Goal: Book appointment/travel/reservation

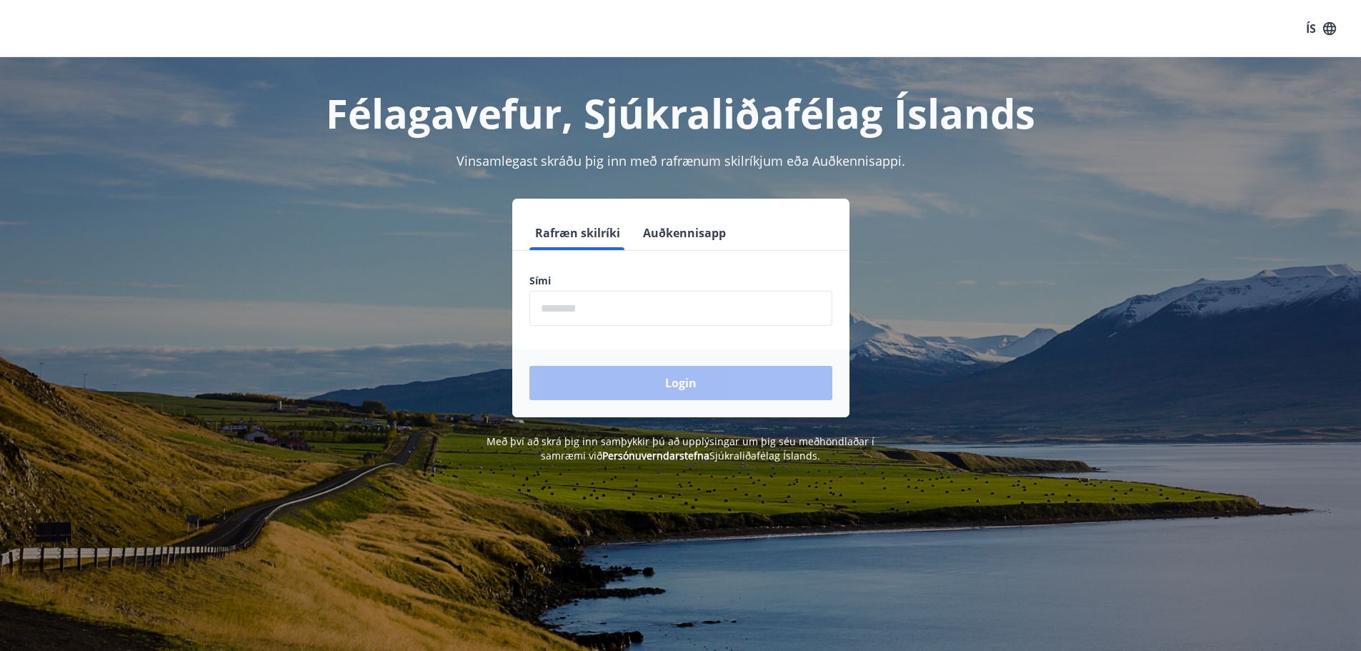
click at [670, 307] on input "phone" at bounding box center [681, 308] width 303 height 35
type input "********"
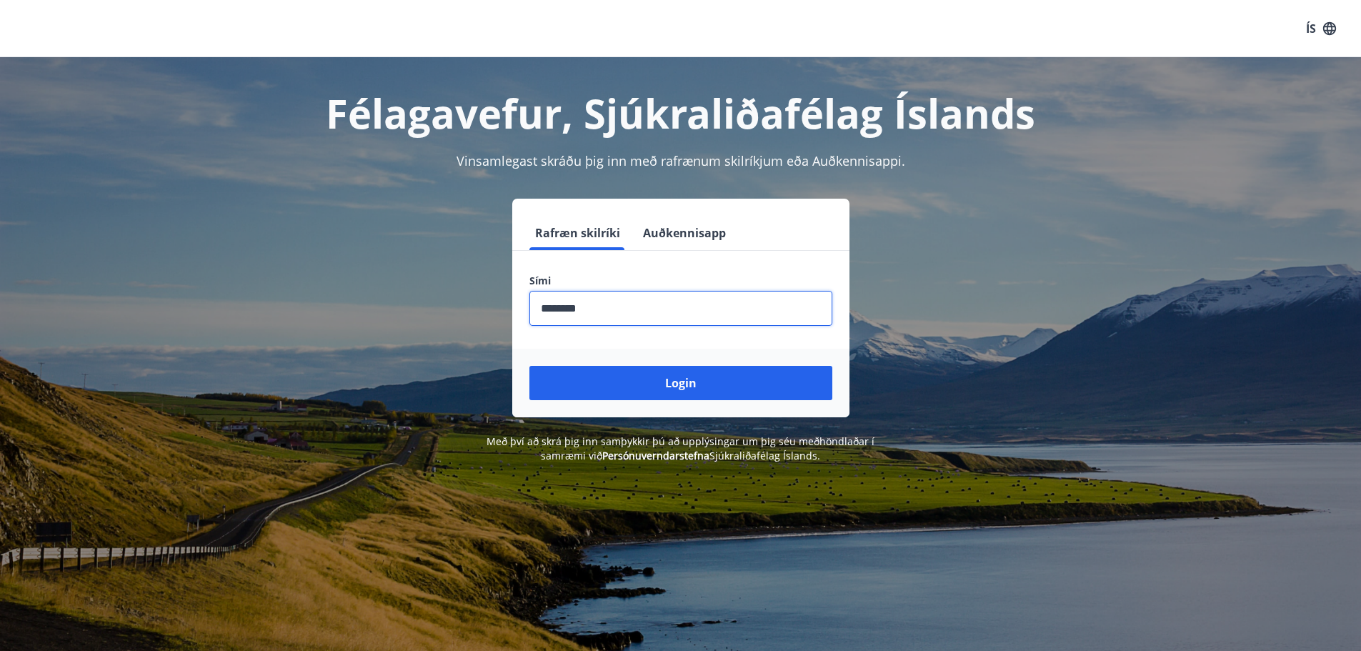
click at [652, 400] on div "Login" at bounding box center [680, 383] width 337 height 69
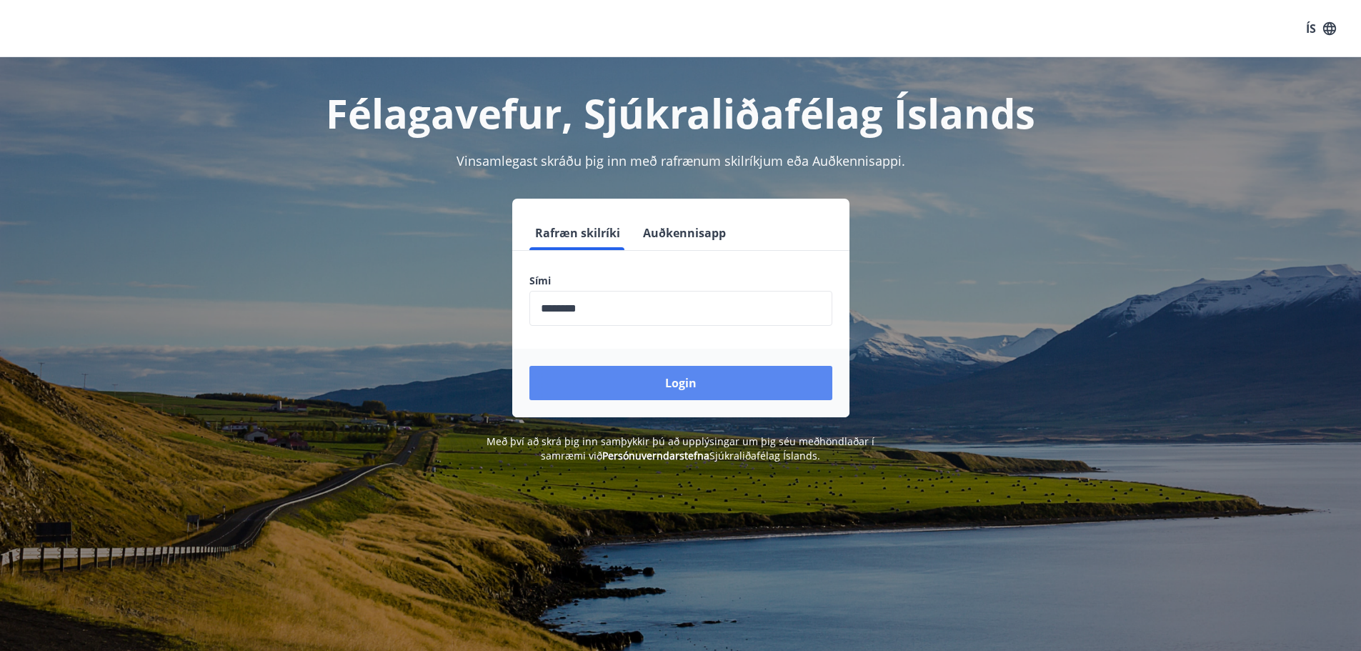
click at [660, 381] on button "Login" at bounding box center [681, 383] width 303 height 34
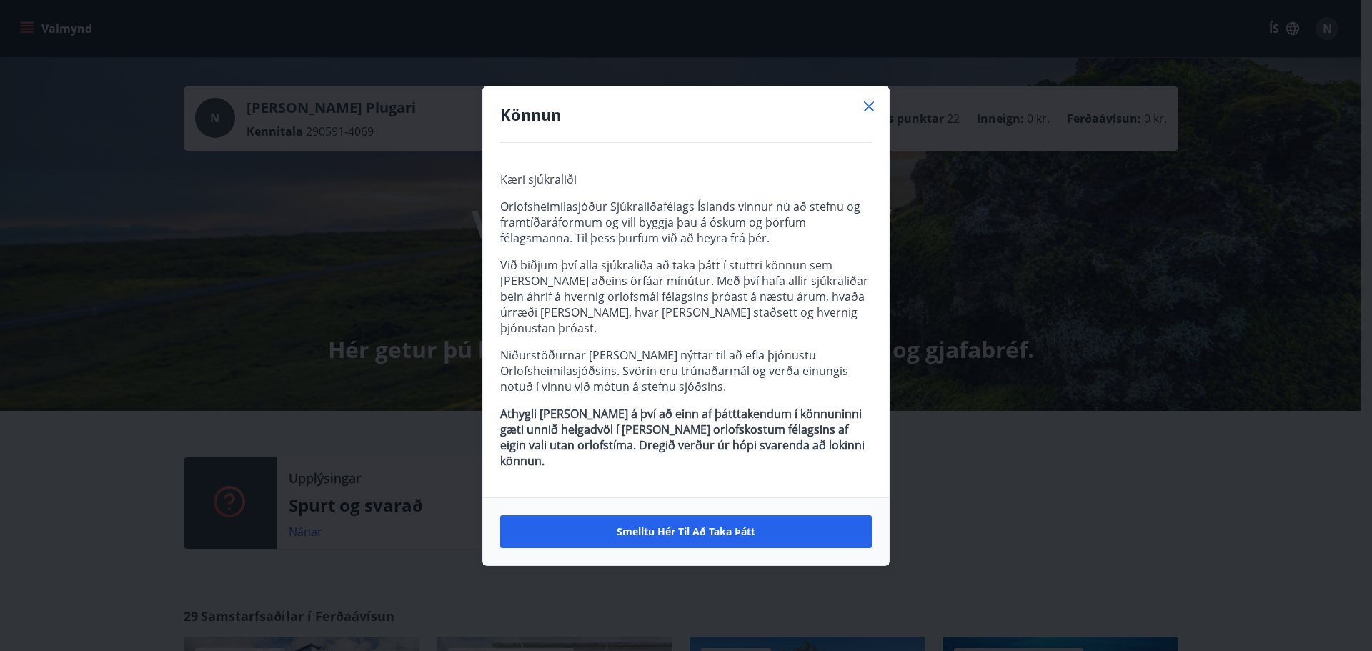
click at [877, 115] on icon at bounding box center [868, 106] width 17 height 17
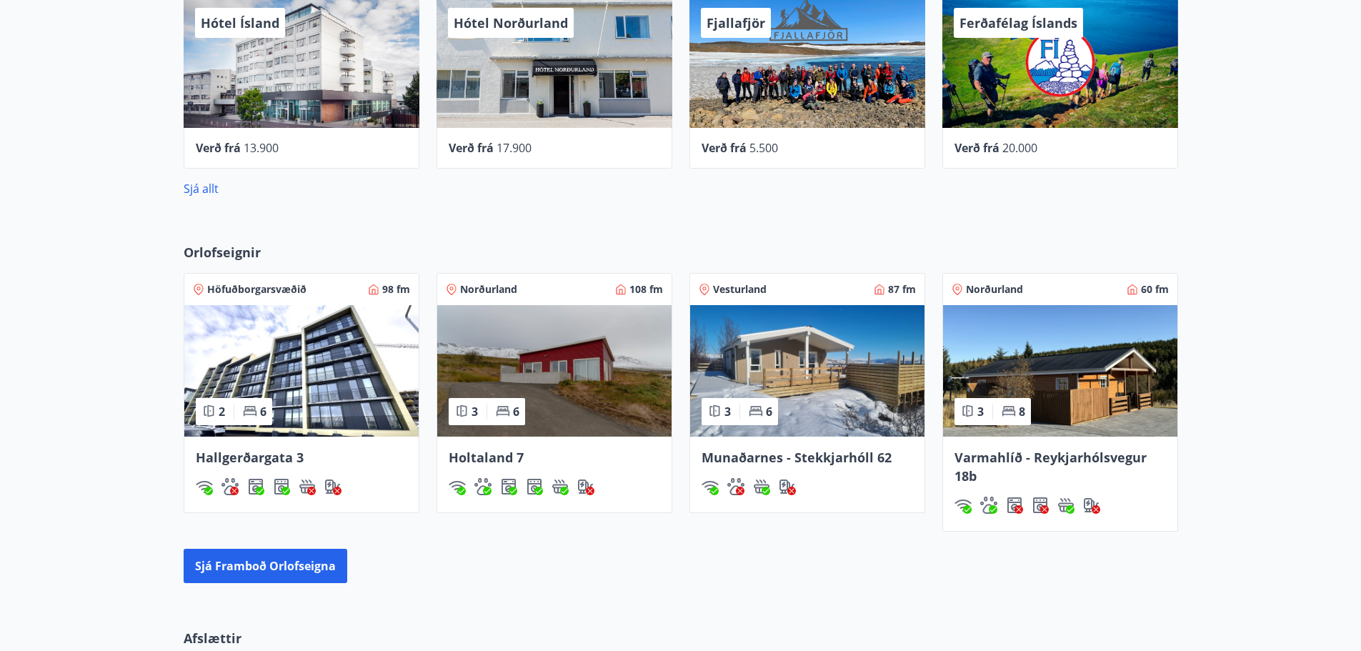
scroll to position [643, 0]
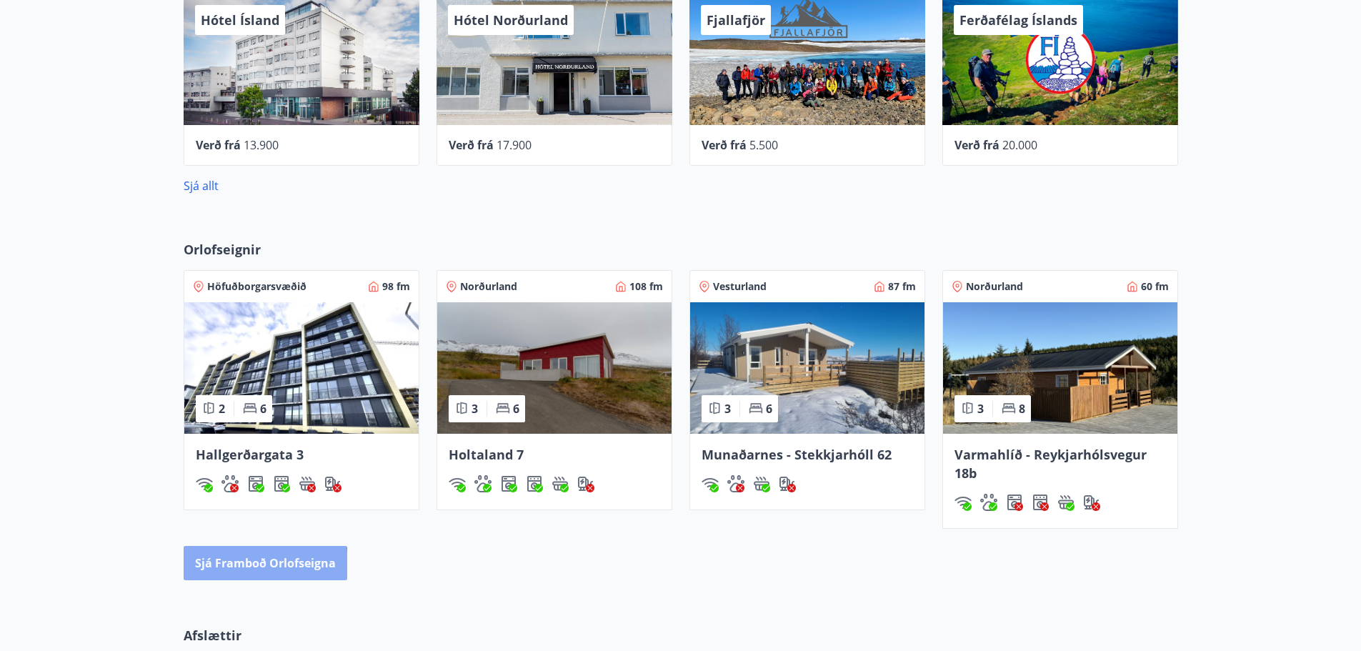
click at [217, 572] on button "Sjá framboð orlofseigna" at bounding box center [266, 563] width 164 height 34
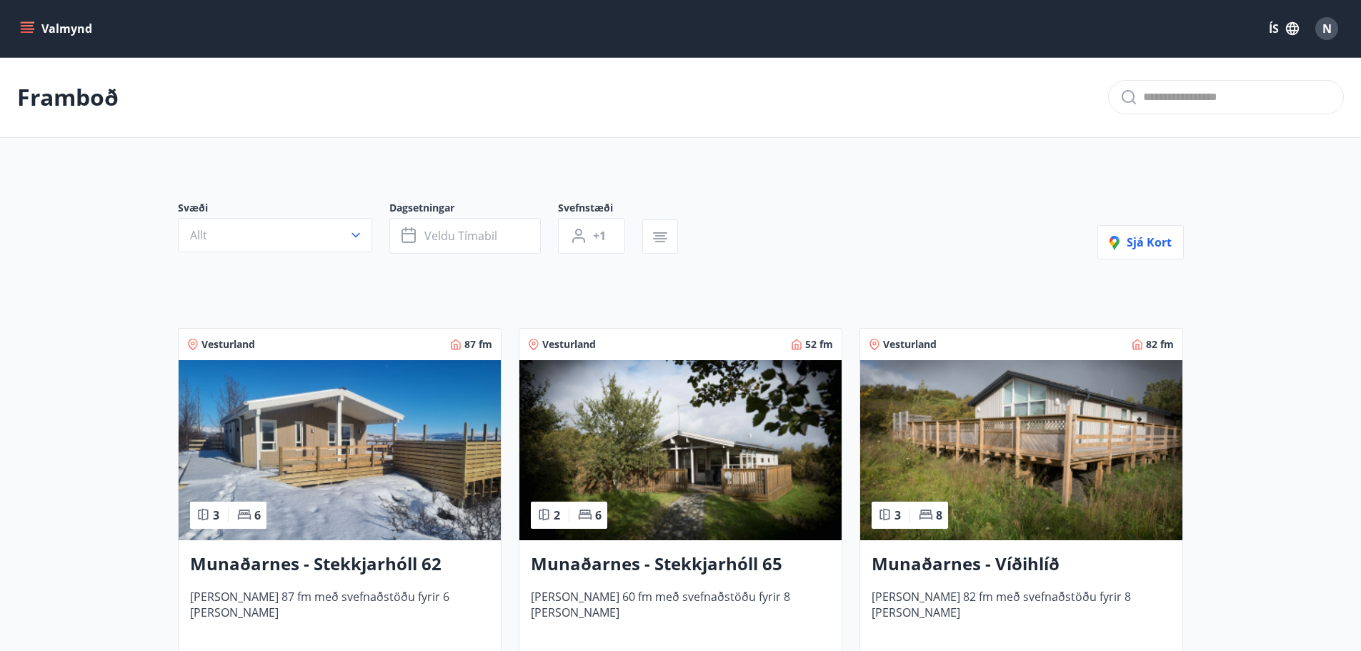
click at [59, 23] on button "Valmynd" at bounding box center [57, 29] width 81 height 26
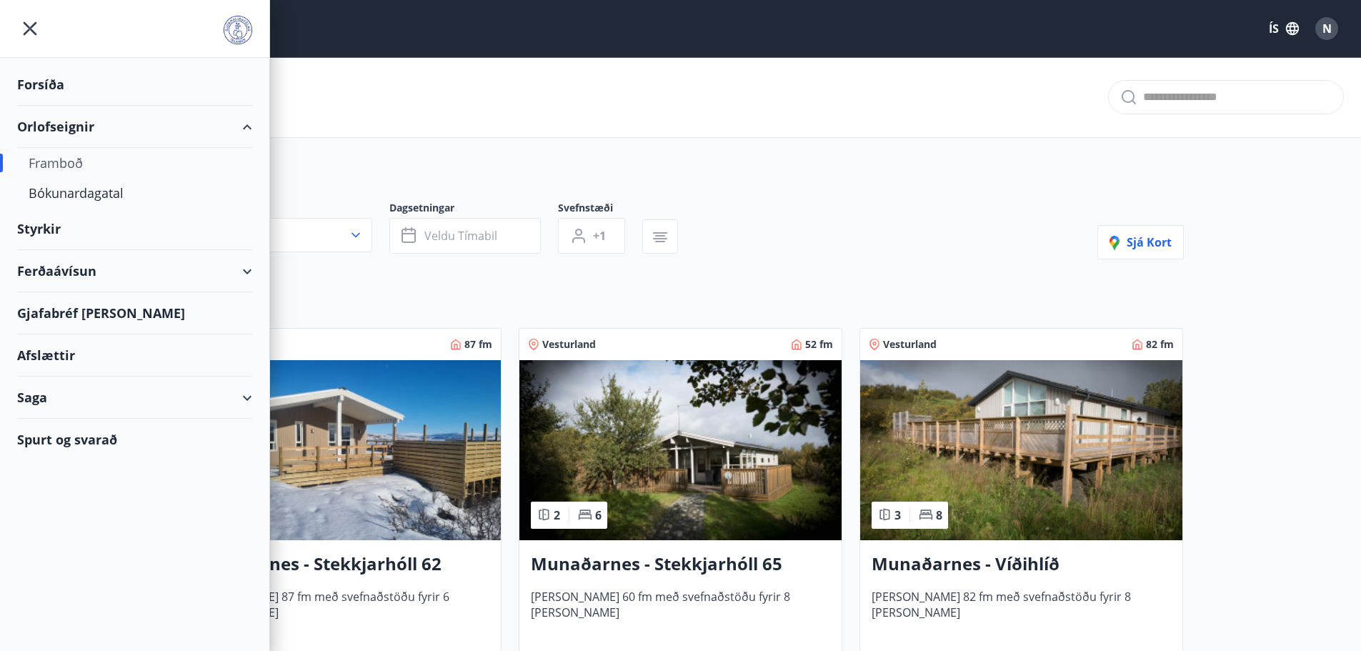
click at [47, 155] on div "Framboð" at bounding box center [135, 163] width 212 height 30
click at [52, 194] on div "Bókunardagatal" at bounding box center [135, 193] width 212 height 30
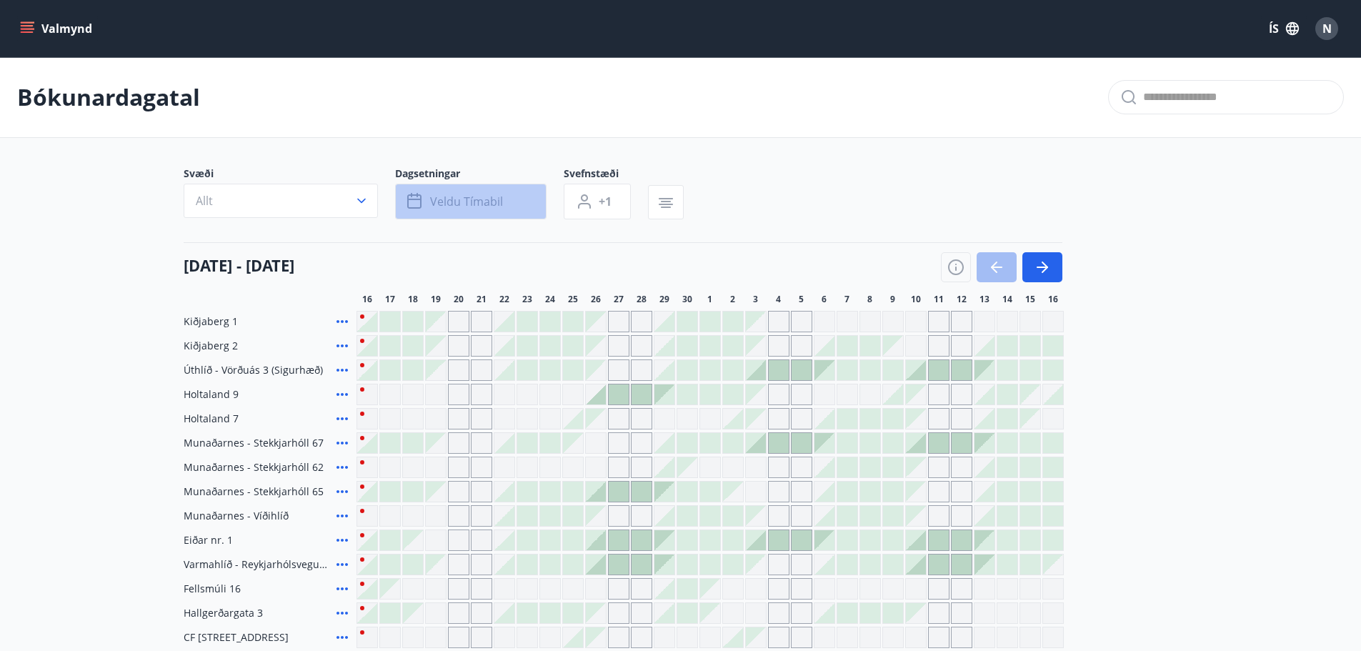
click at [479, 192] on button "Veldu tímabil" at bounding box center [471, 202] width 152 height 36
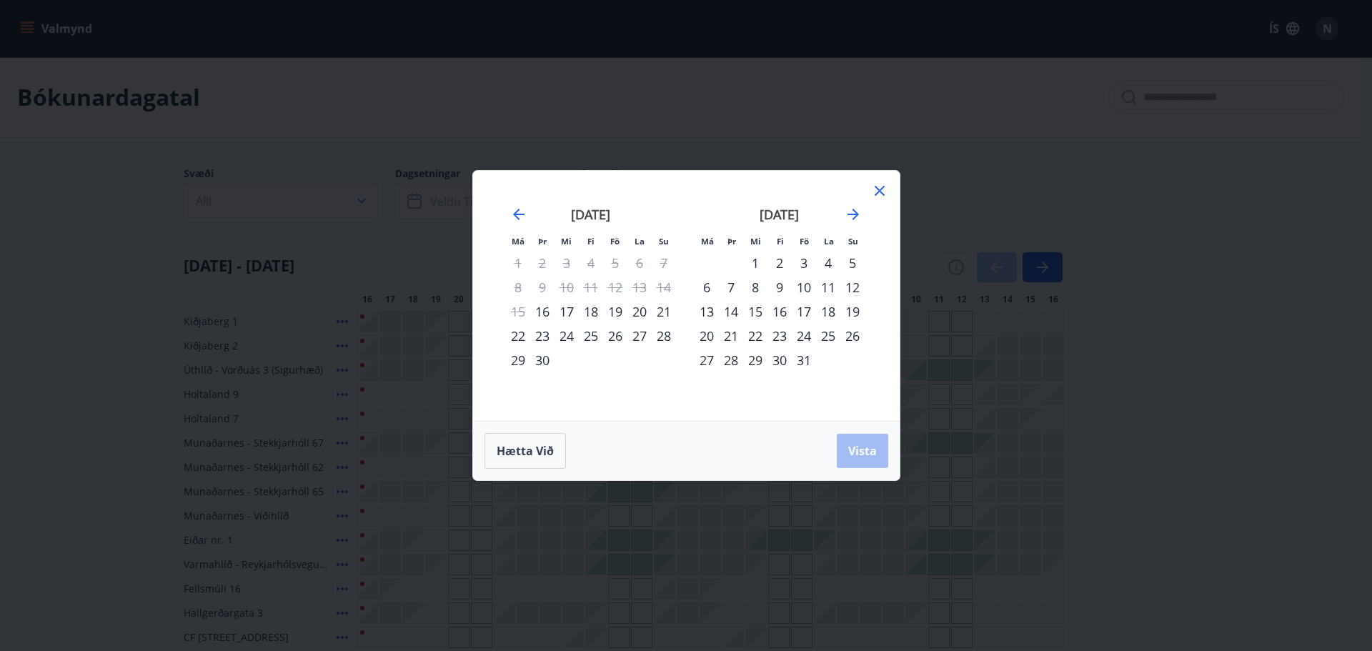
click at [803, 307] on div "17" at bounding box center [804, 311] width 24 height 24
click at [870, 449] on span "Vista" at bounding box center [862, 451] width 29 height 16
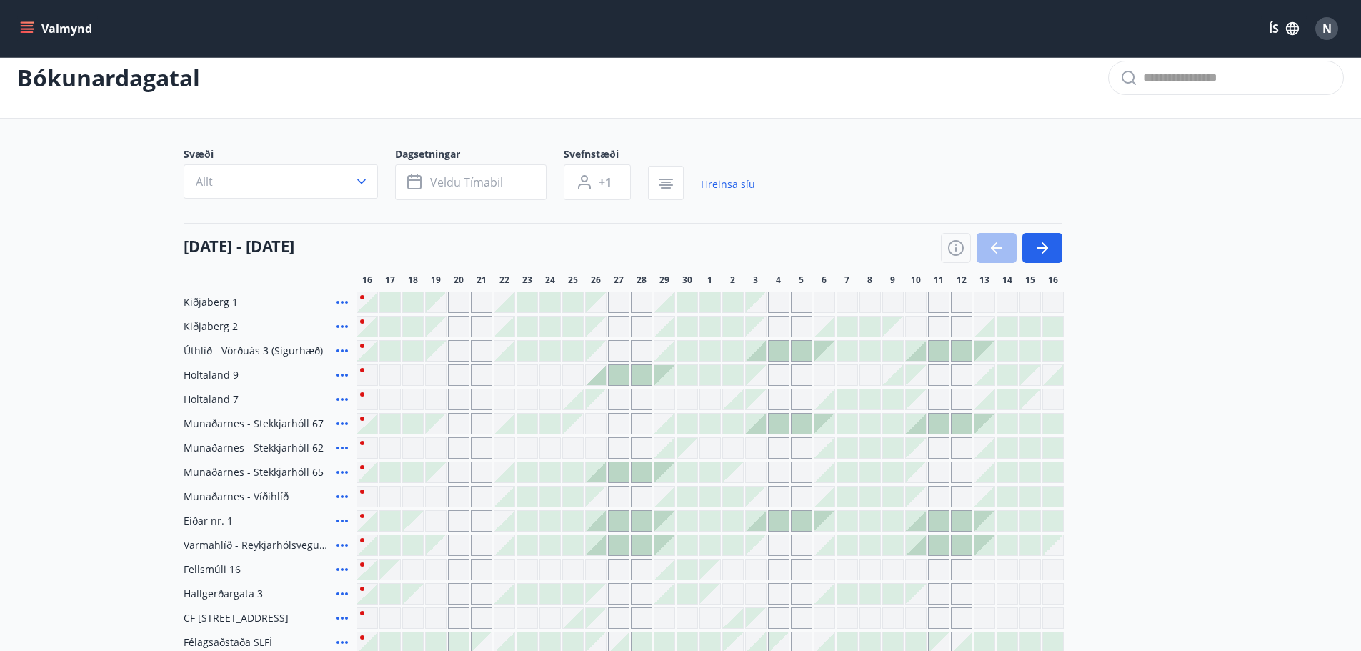
scroll to position [71, 0]
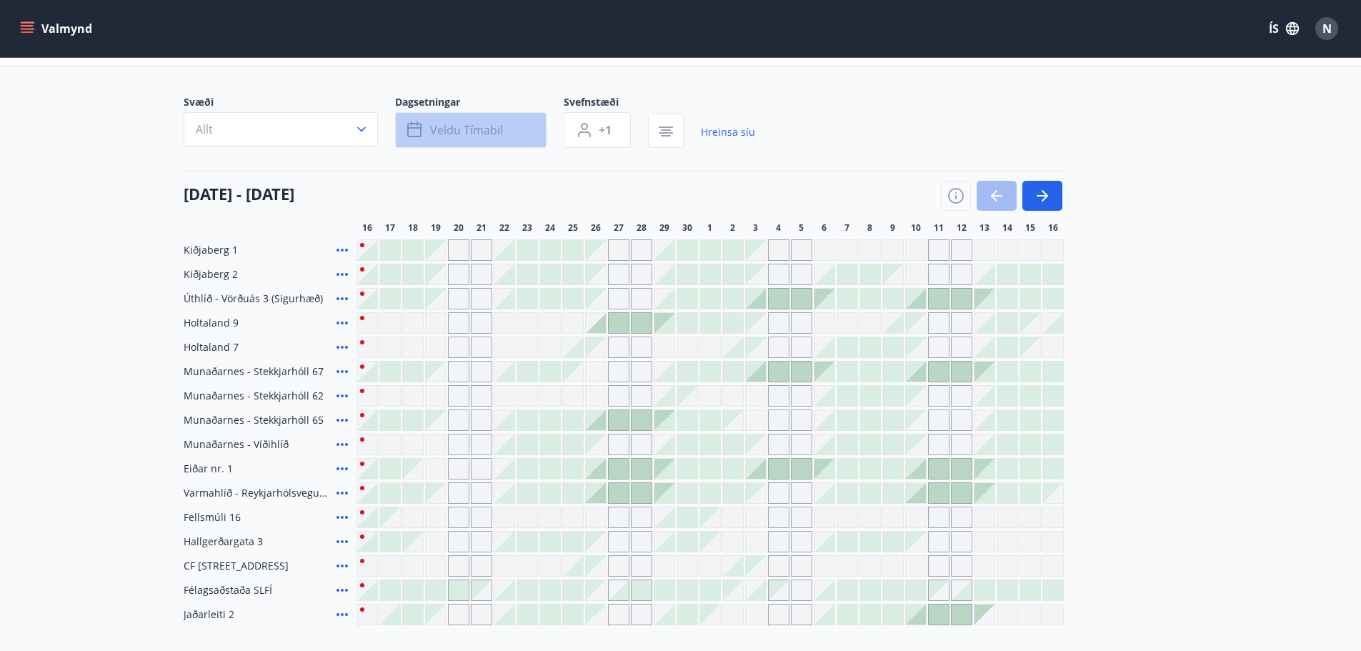
click at [520, 127] on button "Veldu tímabil" at bounding box center [471, 130] width 152 height 36
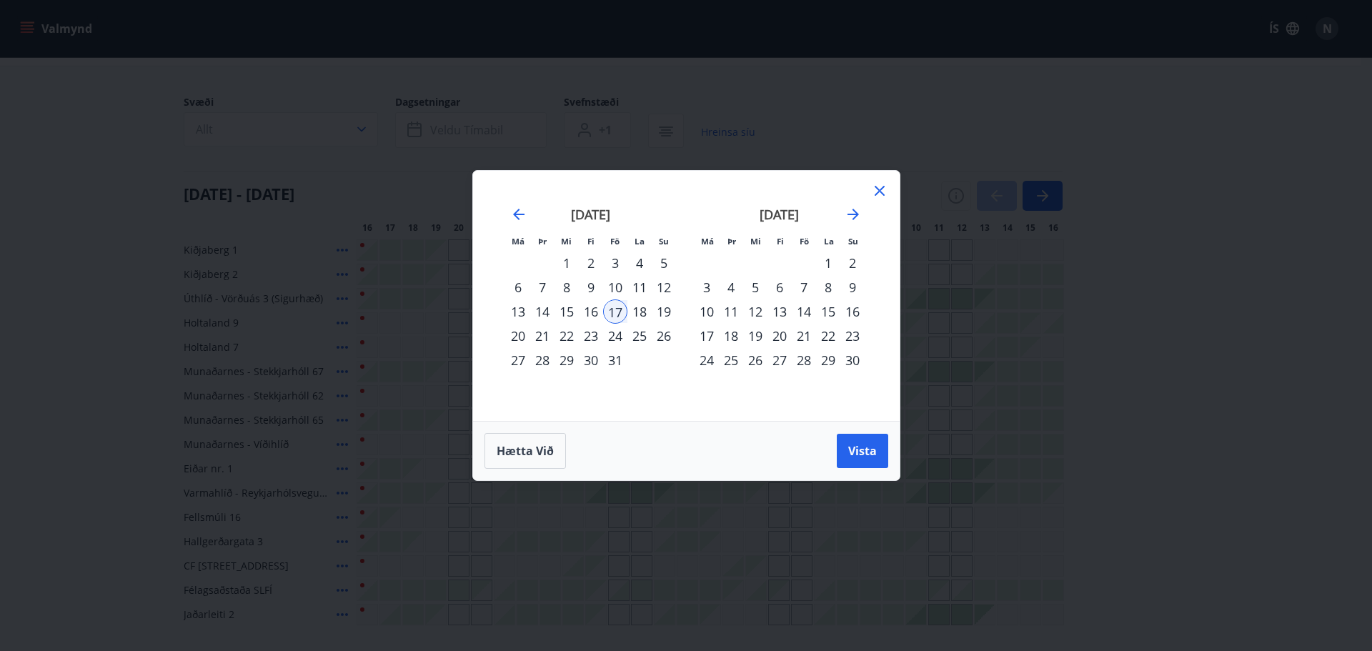
click at [886, 190] on icon at bounding box center [879, 190] width 17 height 17
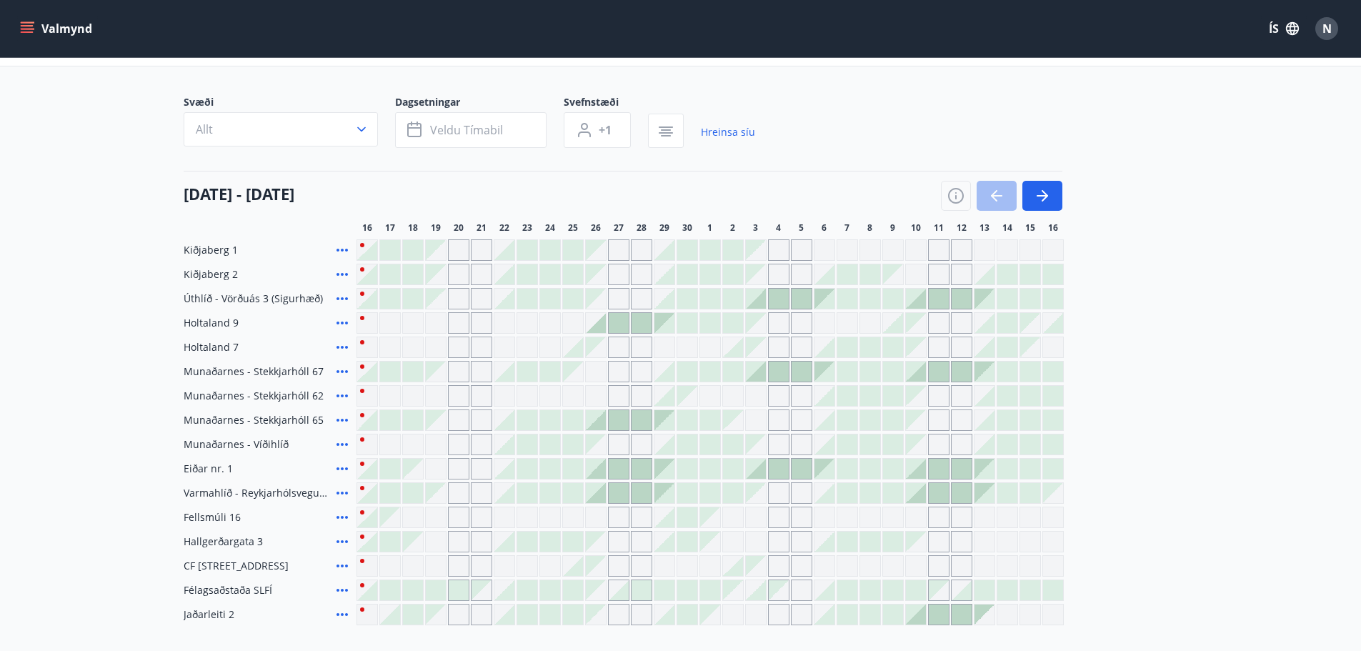
click at [259, 445] on span "Munaðarnes - Víðihlíð" at bounding box center [236, 444] width 105 height 14
click at [344, 445] on icon at bounding box center [342, 444] width 17 height 17
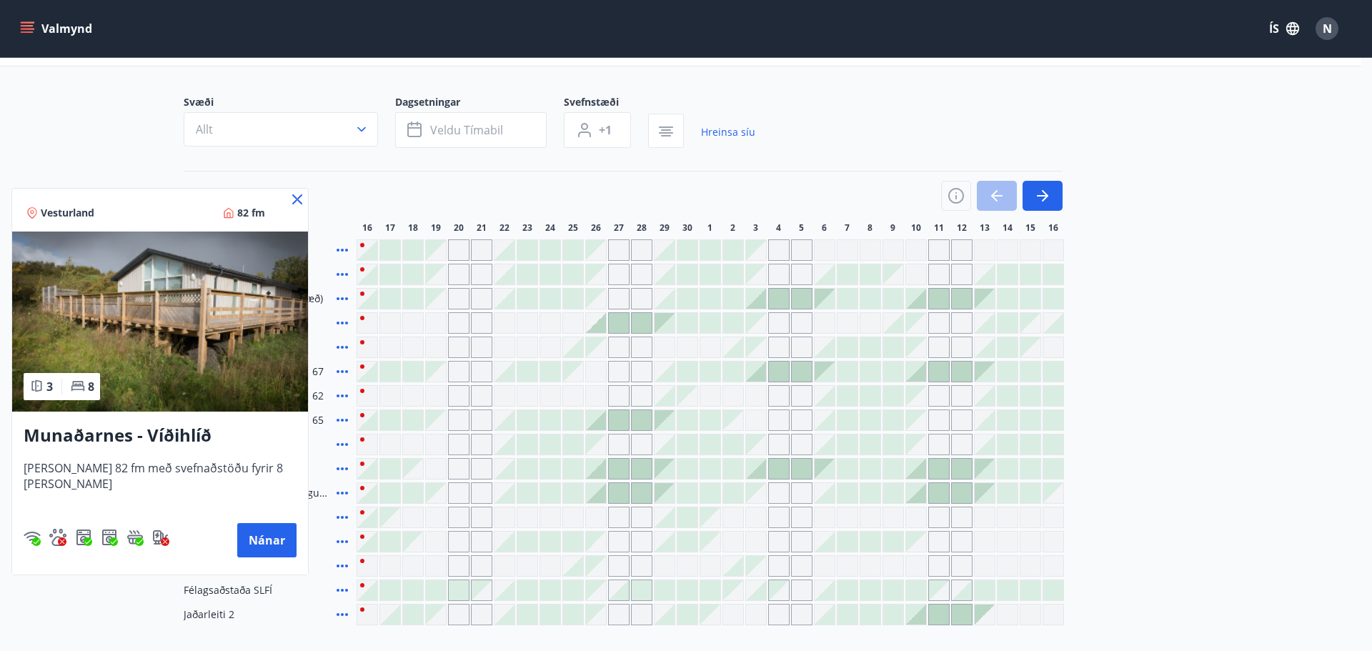
click at [289, 204] on icon at bounding box center [297, 199] width 17 height 17
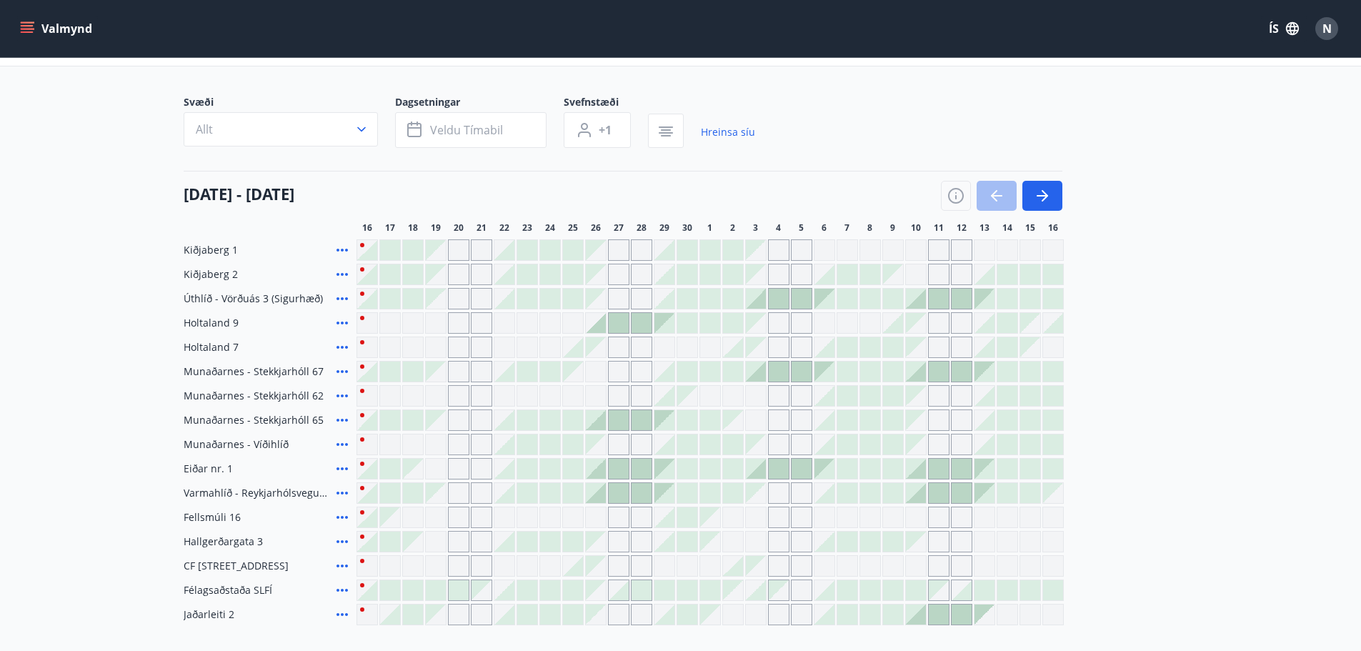
click at [344, 397] on icon at bounding box center [342, 395] width 17 height 17
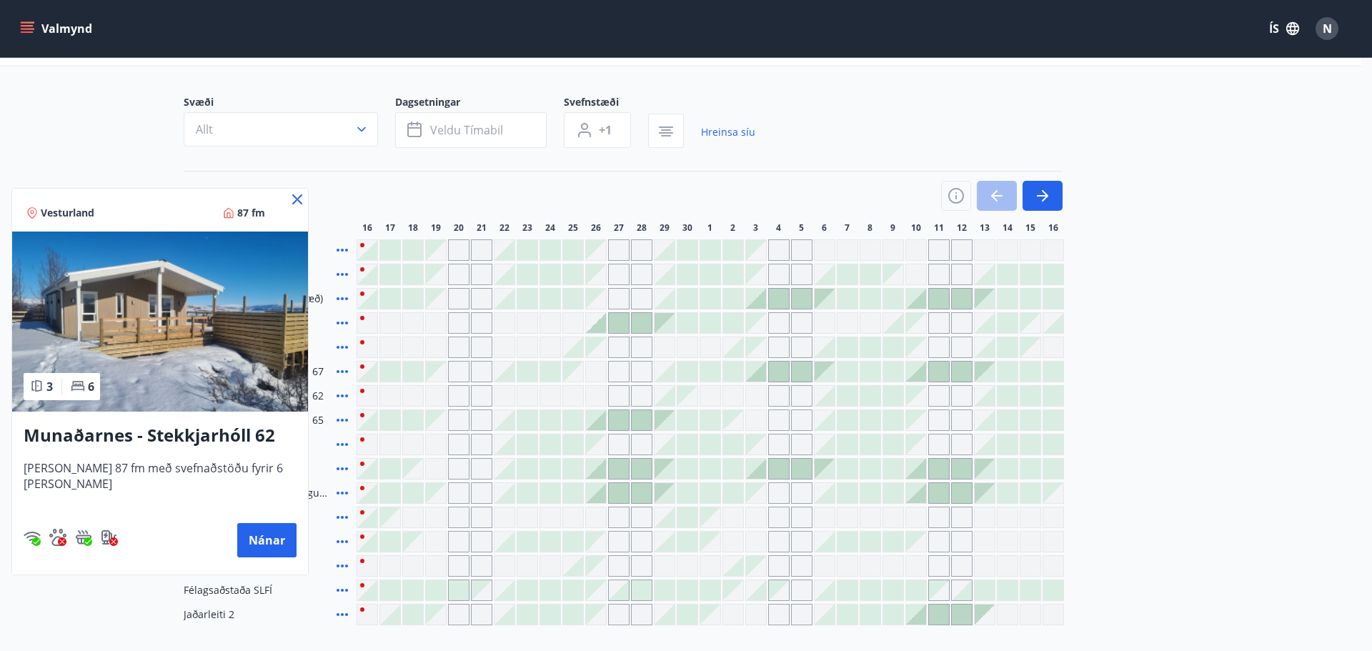
click at [295, 199] on icon at bounding box center [297, 199] width 17 height 17
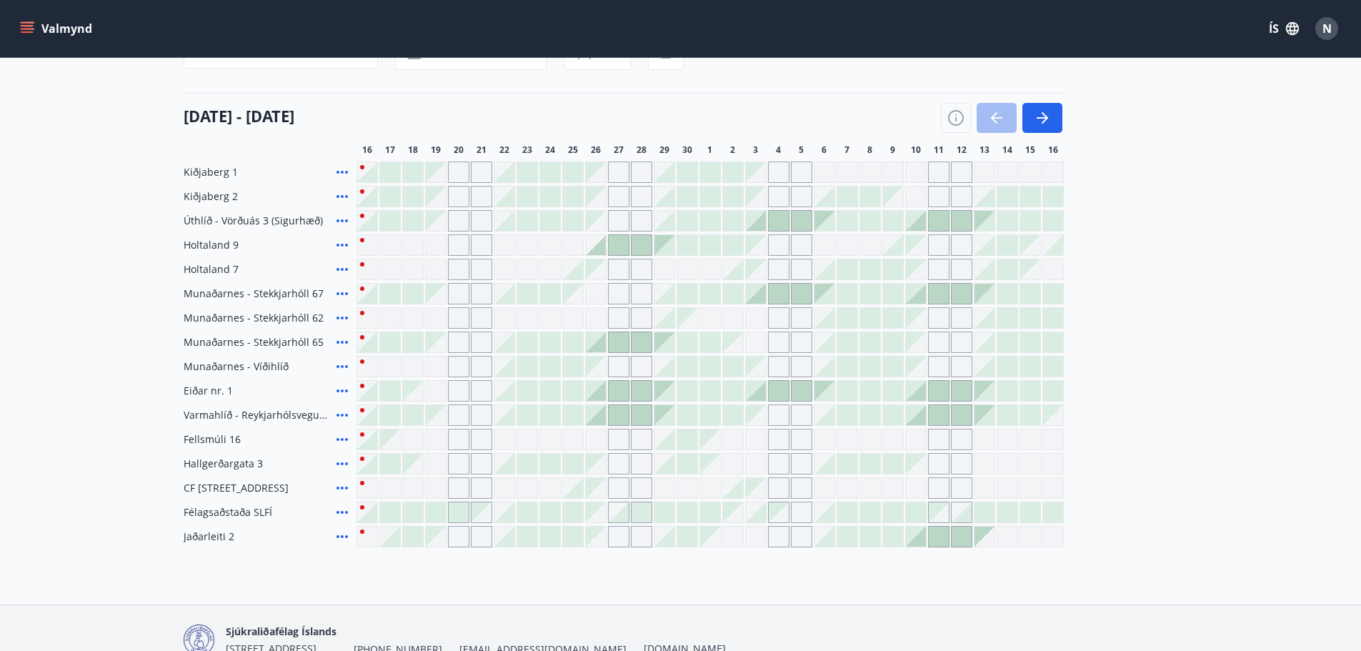
scroll to position [80, 0]
